Goal: Task Accomplishment & Management: Use online tool/utility

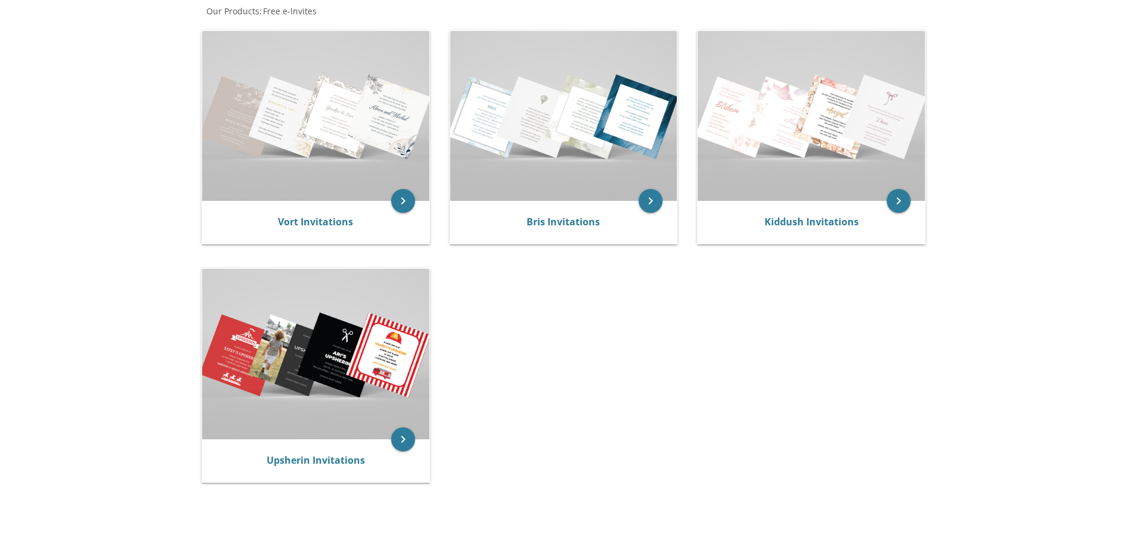
scroll to position [237, 0]
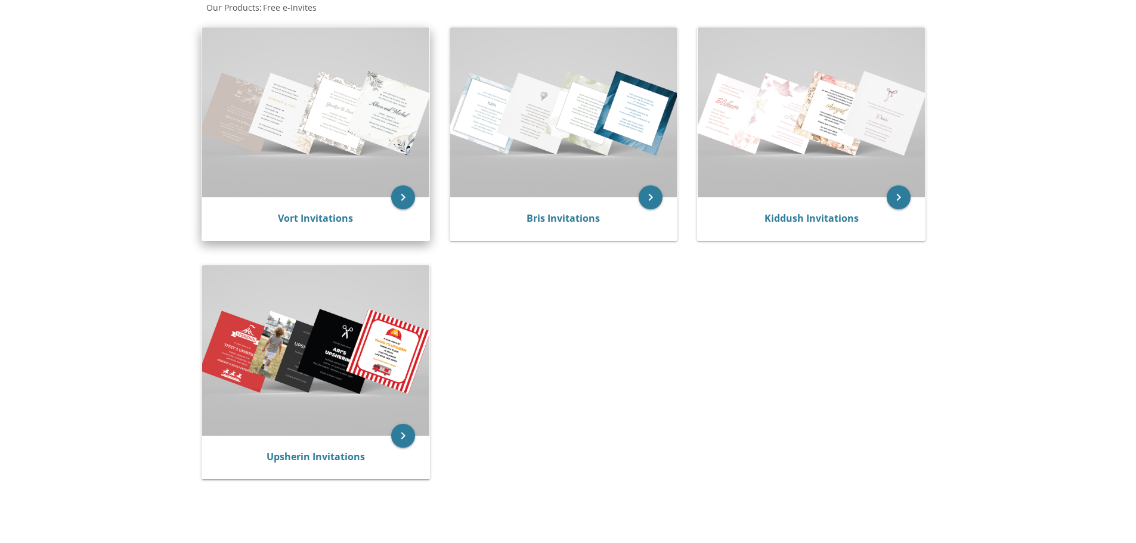
click at [297, 115] on img at bounding box center [315, 112] width 227 height 170
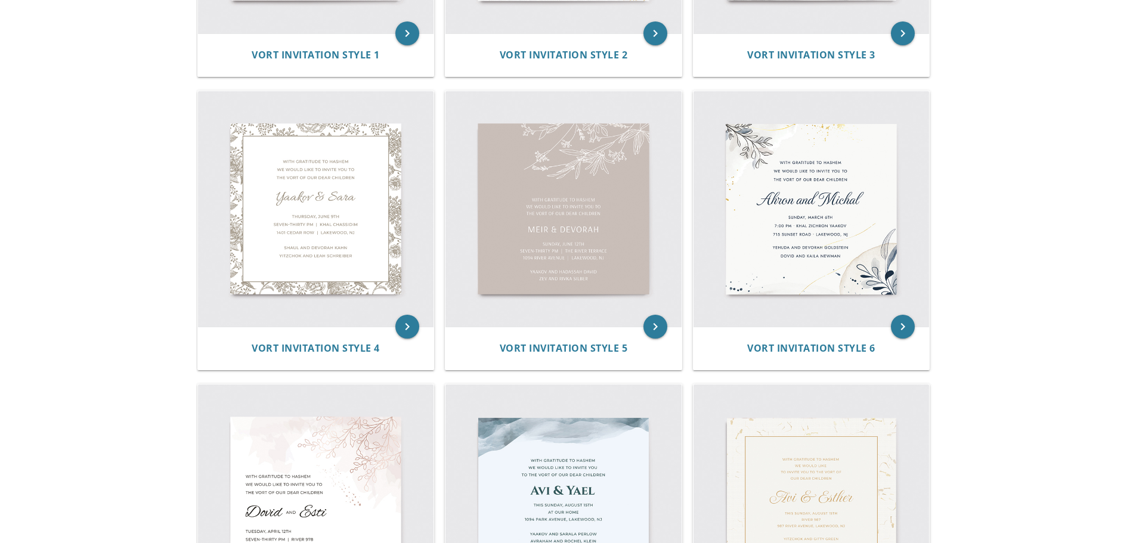
scroll to position [476, 0]
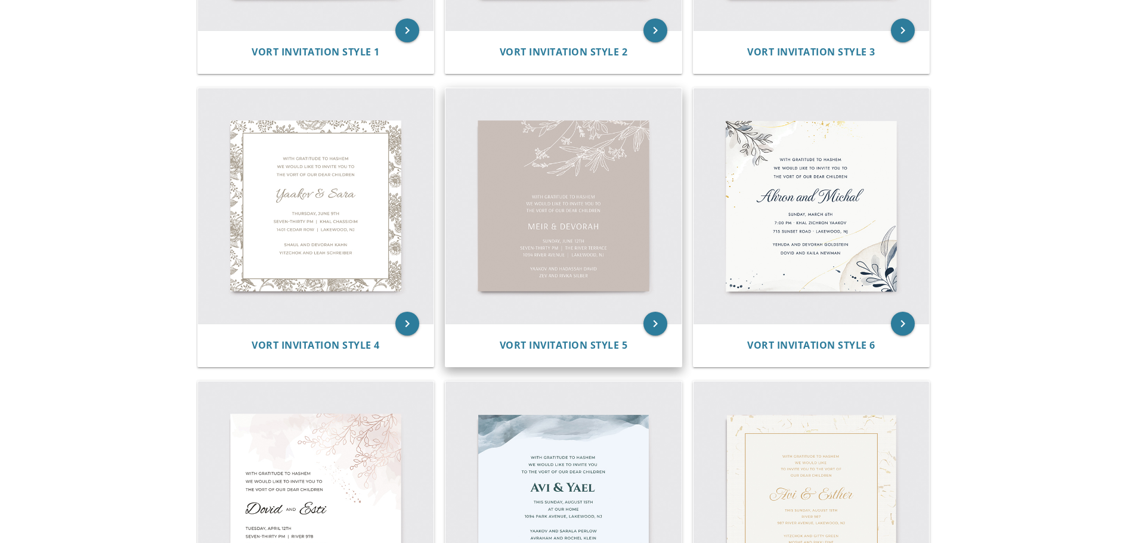
click at [565, 205] on img at bounding box center [563, 206] width 236 height 236
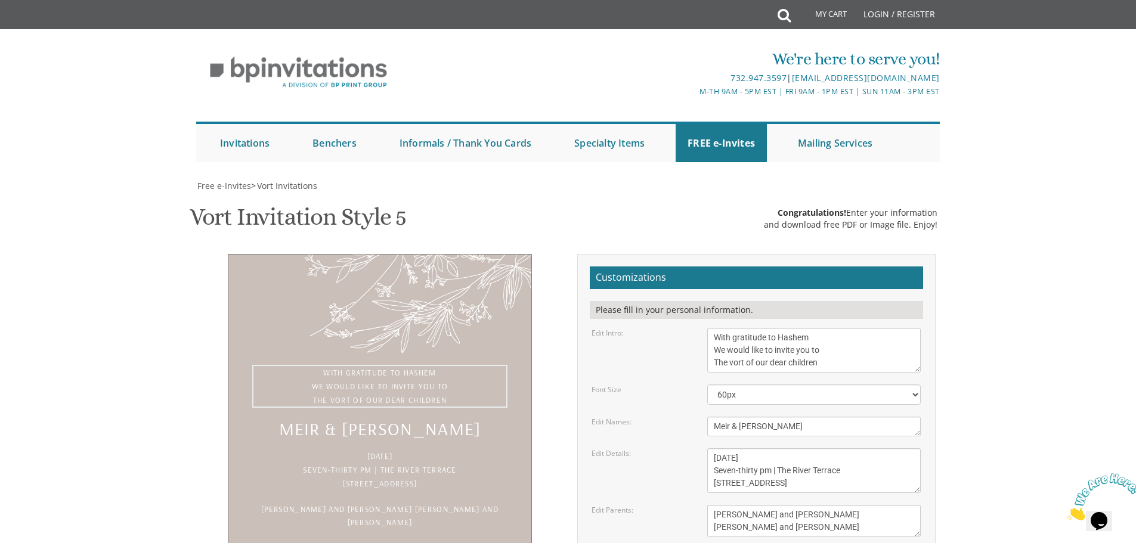
drag, startPoint x: 840, startPoint y: 358, endPoint x: 772, endPoint y: 360, distance: 68.6
click at [772, 360] on textarea "With gratitude to Hashem We would like to invite you to The vort of our dear ch…" at bounding box center [813, 350] width 213 height 45
click at [827, 362] on textarea "With gratitude to Hashem We would like to invite you to The vort of our dear ch…" at bounding box center [813, 350] width 213 height 45
drag, startPoint x: 827, startPoint y: 362, endPoint x: 705, endPoint y: 369, distance: 121.9
click at [705, 369] on div "With gratitude to Hashem We would like to invite you to The vort of our dear ch…" at bounding box center [813, 350] width 231 height 45
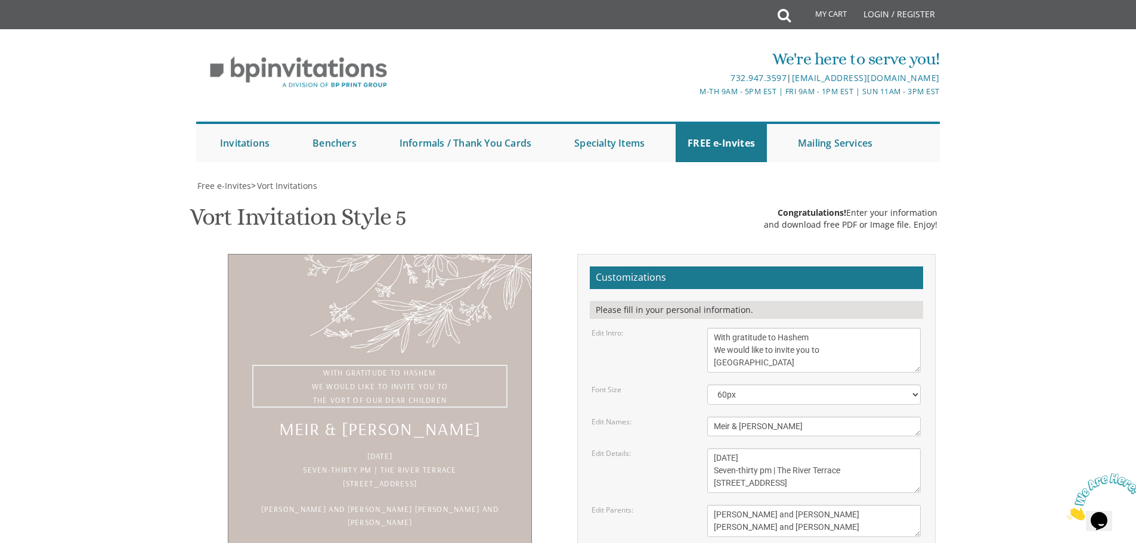
type textarea "With gratitude to Hashem We would like to invite you to [GEOGRAPHIC_DATA]"
drag, startPoint x: 745, startPoint y: 429, endPoint x: 677, endPoint y: 433, distance: 68.1
click at [677, 433] on div "Edit Names: Meir & [PERSON_NAME]" at bounding box center [756, 427] width 347 height 20
type textarea "in honor of [PERSON_NAME]'s Birthday"
drag, startPoint x: 739, startPoint y: 457, endPoint x: 694, endPoint y: 458, distance: 45.3
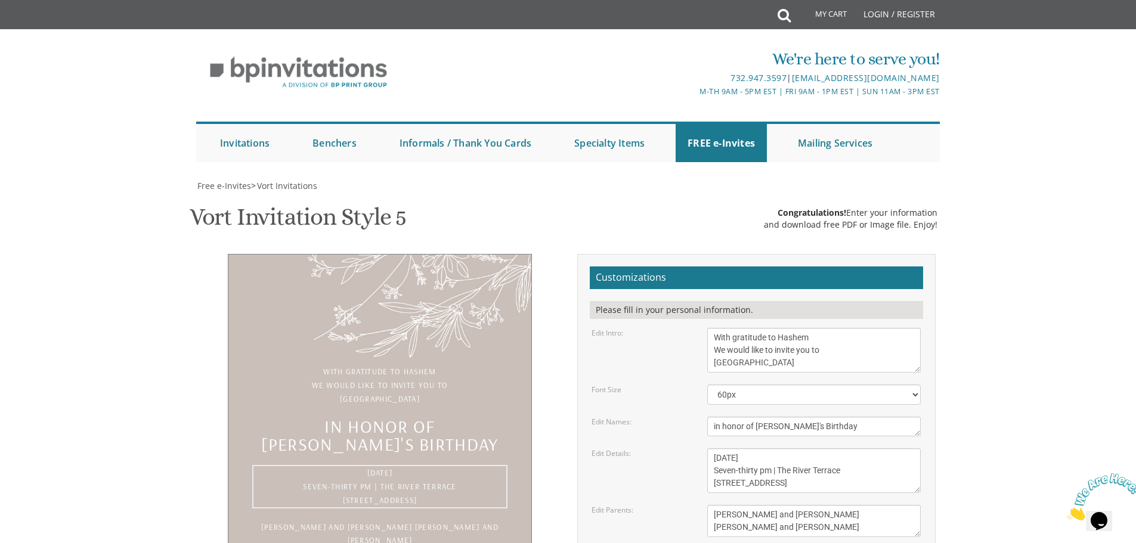
click at [694, 458] on div "Edit Details: [DATE] Seven-thirty pm | The River Terrace [STREET_ADDRESS]" at bounding box center [756, 470] width 347 height 45
click at [782, 457] on textarea "[DATE] Seven-thirty pm | The River Terrace [STREET_ADDRESS]" at bounding box center [813, 470] width 213 height 45
drag, startPoint x: 855, startPoint y: 471, endPoint x: 704, endPoint y: 474, distance: 150.9
click at [704, 474] on div "[DATE] Seven-thirty pm | The River Terrace [STREET_ADDRESS]" at bounding box center [813, 470] width 231 height 45
drag, startPoint x: 858, startPoint y: 484, endPoint x: 689, endPoint y: 492, distance: 169.0
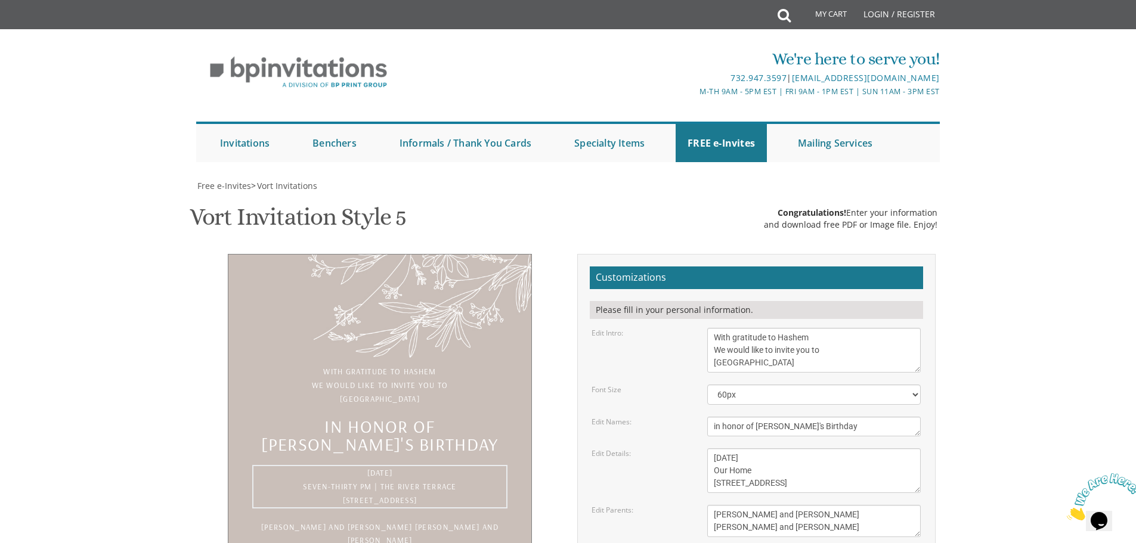
click at [689, 492] on div "Edit Details: [DATE] Seven-thirty pm | The River Terrace [STREET_ADDRESS]" at bounding box center [756, 470] width 347 height 45
type textarea "[DATE] Our Home [STREET_ADDRESS]"
click at [850, 328] on textarea "With gratitude to Hashem We would like to invite you to The vort of our dear ch…" at bounding box center [813, 350] width 213 height 45
type textarea "With gratitude to Hashem We would like to invite you to a Siyum"
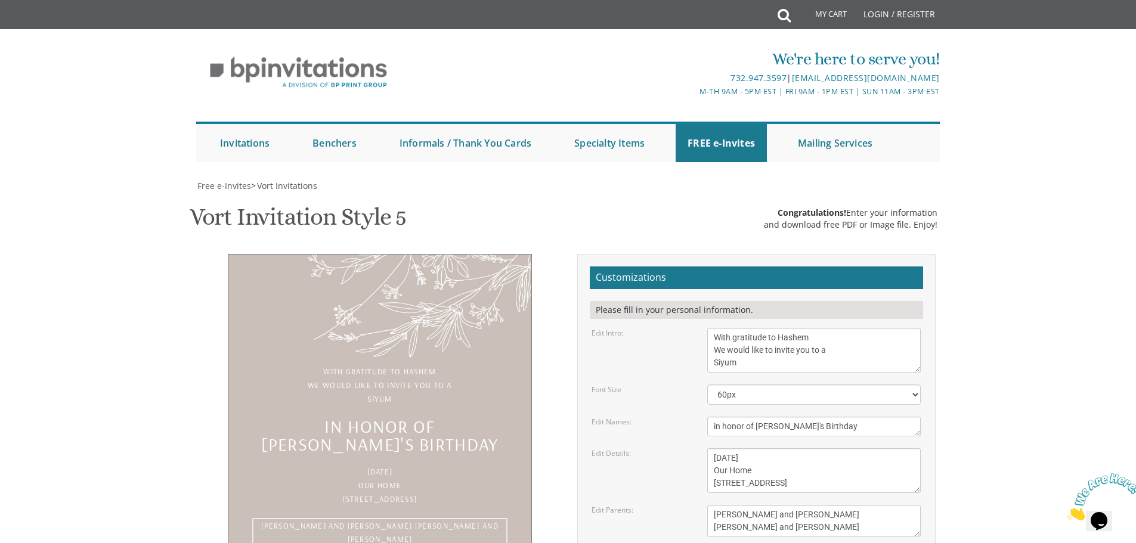
drag, startPoint x: 769, startPoint y: 397, endPoint x: 683, endPoint y: 392, distance: 86.6
click at [683, 505] on div "Edit Parents: [PERSON_NAME] and [PERSON_NAME] and [PERSON_NAME]" at bounding box center [756, 521] width 347 height 32
type textarea "Please RSVP"
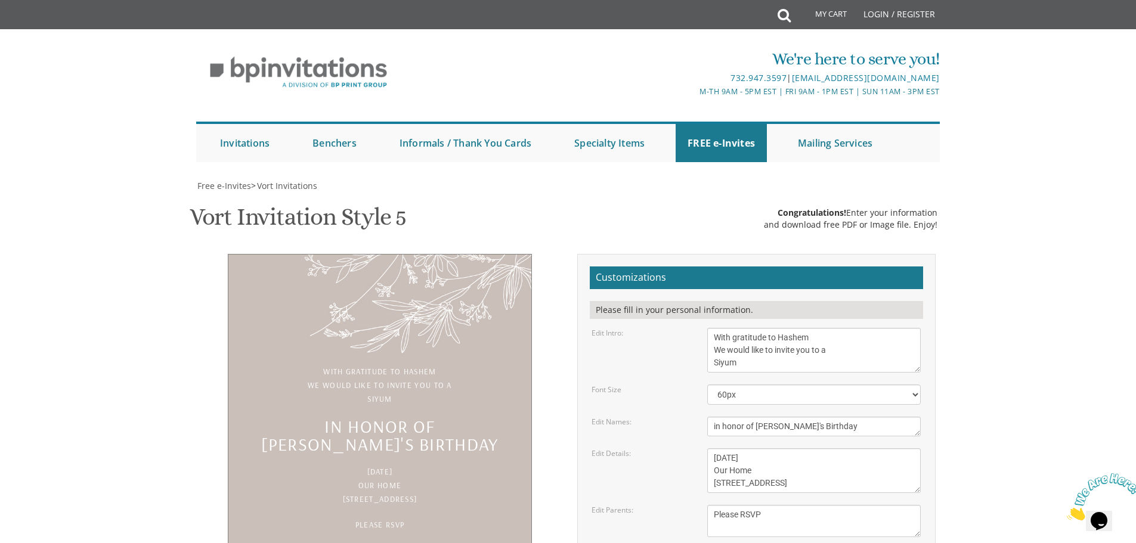
type input "[EMAIL_ADDRESS][DOMAIN_NAME]"
click at [774, 505] on textarea "[PERSON_NAME] and [PERSON_NAME] [PERSON_NAME] and [PERSON_NAME]" at bounding box center [813, 521] width 213 height 32
click at [714, 505] on textarea "[PERSON_NAME] and [PERSON_NAME] [PERSON_NAME] and [PERSON_NAME]" at bounding box center [813, 521] width 213 height 32
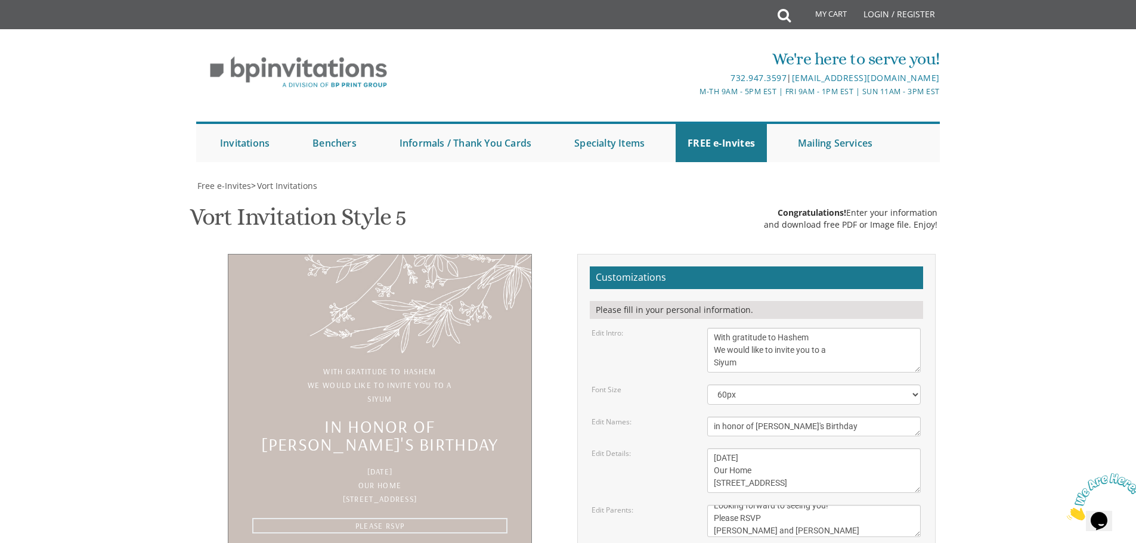
type textarea "Looking forward to seeing you! Please RSVP [PERSON_NAME] and [PERSON_NAME]"
click at [799, 448] on textarea "[DATE] Seven-thirty pm | The River Terrace [STREET_ADDRESS]" at bounding box center [813, 470] width 213 height 45
click at [793, 448] on textarea "[DATE] Seven-thirty pm | The River Terrace [STREET_ADDRESS]" at bounding box center [813, 470] width 213 height 45
type textarea "[DATE] 7:00 PM Our Home [STREET_ADDRESS]"
